Goal: Task Accomplishment & Management: Manage account settings

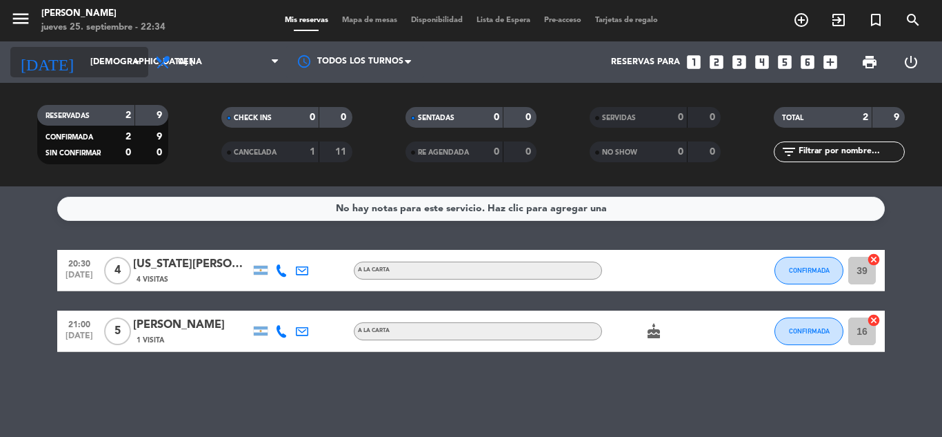
click at [91, 69] on input "[DEMOGRAPHIC_DATA] [DATE]" at bounding box center [141, 61] width 117 height 23
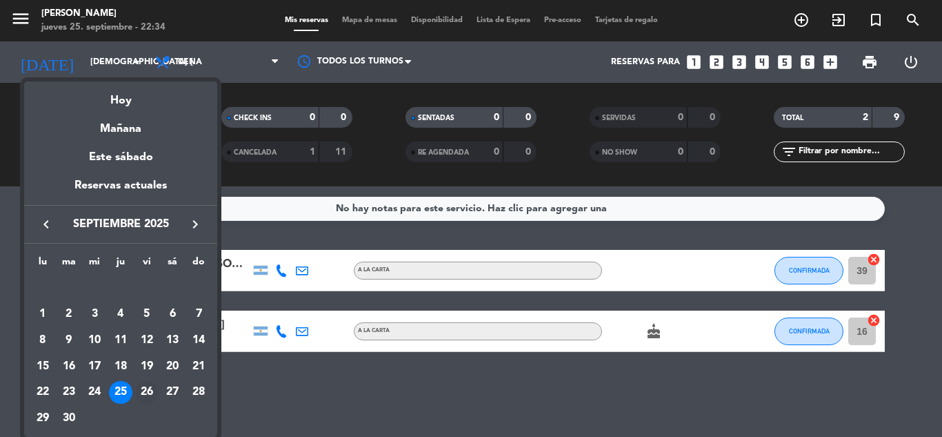
click at [146, 392] on div "26" at bounding box center [146, 392] width 23 height 23
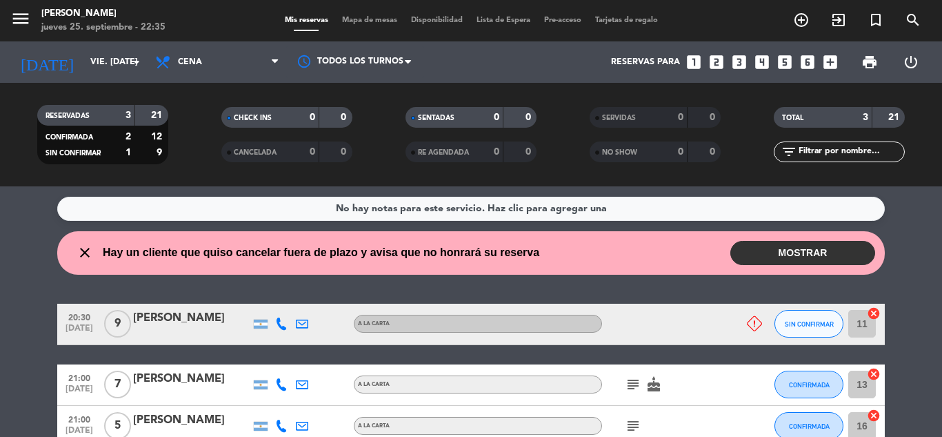
click at [789, 258] on button "MOSTRAR" at bounding box center [803, 253] width 145 height 24
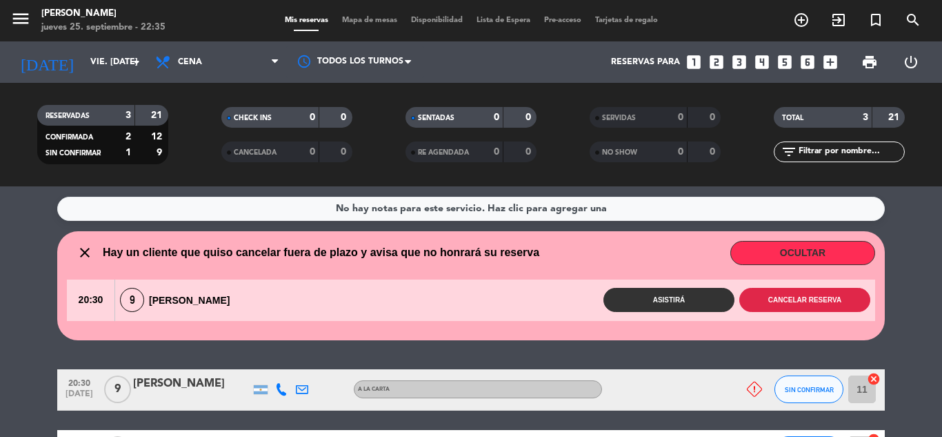
click at [803, 300] on button "Cancelar reserva" at bounding box center [805, 300] width 131 height 24
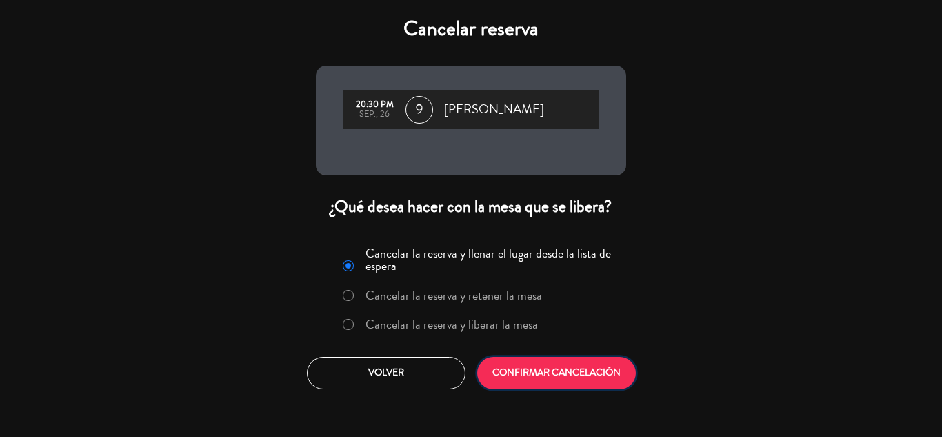
click at [545, 373] on button "CONFIRMAR CANCELACIÓN" at bounding box center [556, 373] width 159 height 32
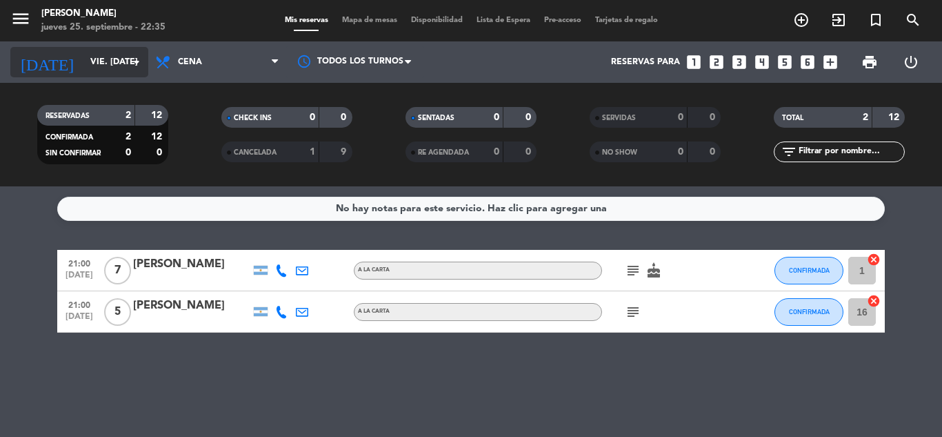
click at [97, 66] on input "vie. [DATE]" at bounding box center [141, 61] width 117 height 23
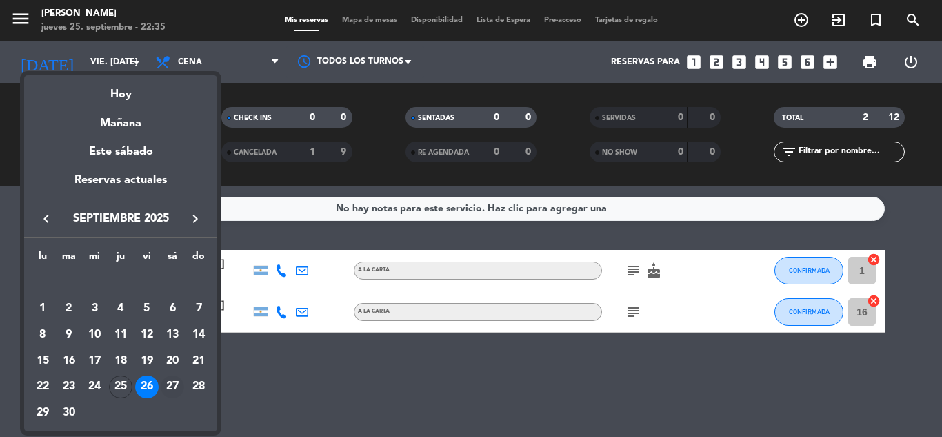
click at [177, 379] on div "27" at bounding box center [172, 386] width 23 height 23
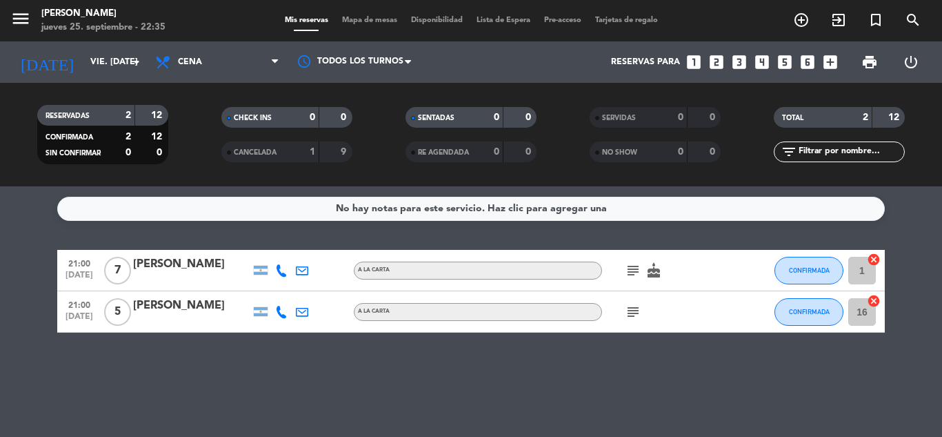
type input "sáb. [DATE]"
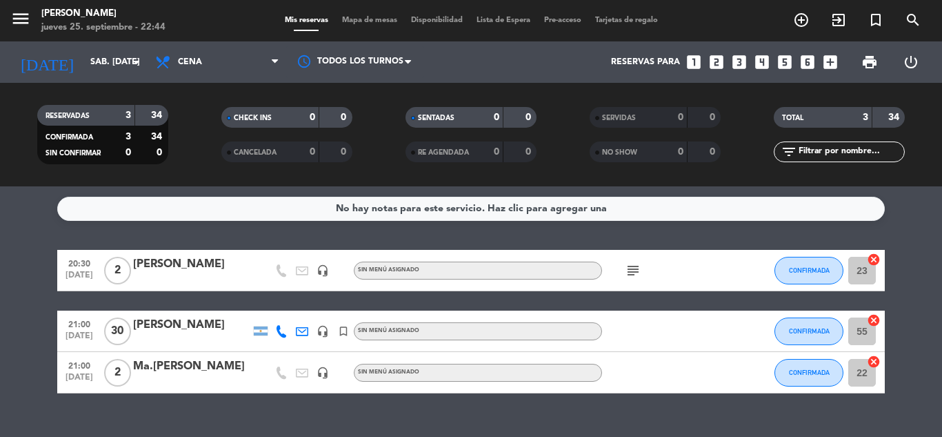
click at [637, 275] on icon "subject" at bounding box center [633, 270] width 17 height 17
click at [85, 65] on input "sáb. [DATE]" at bounding box center [141, 61] width 117 height 23
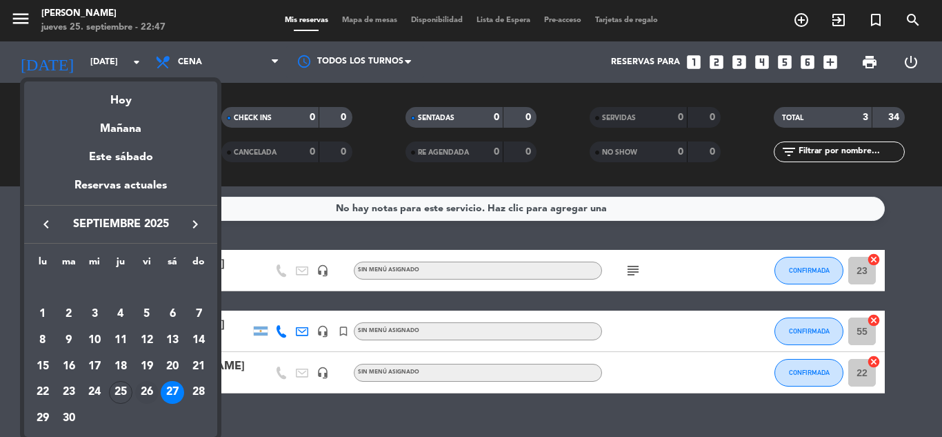
click at [151, 390] on div "26" at bounding box center [146, 392] width 23 height 23
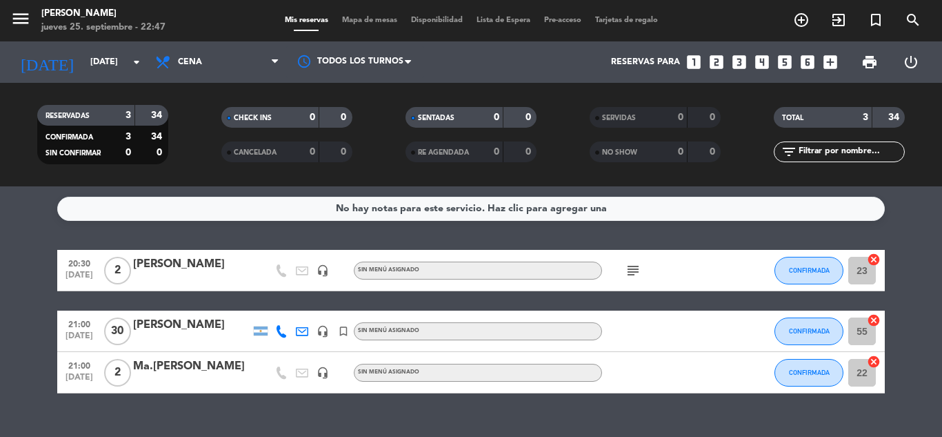
type input "vie. [DATE]"
